Goal: Information Seeking & Learning: Learn about a topic

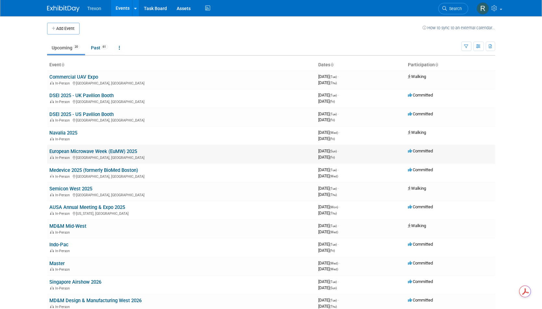
click at [79, 151] on link "European Microwave Week (EuMW) 2025" at bounding box center [94, 152] width 88 height 6
click at [77, 96] on link "DSEI 2025 - UK Pavilion Booth" at bounding box center [82, 96] width 64 height 6
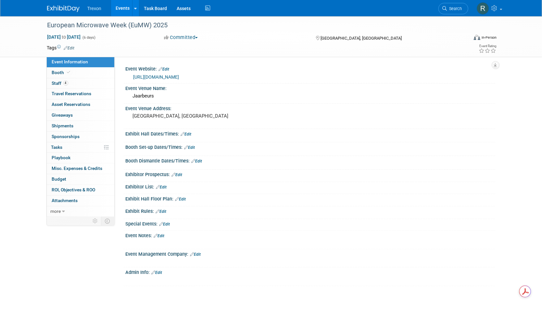
click at [159, 74] on link "https://www.eumweek.com/" at bounding box center [157, 76] width 46 height 5
